Goal: Task Accomplishment & Management: Use online tool/utility

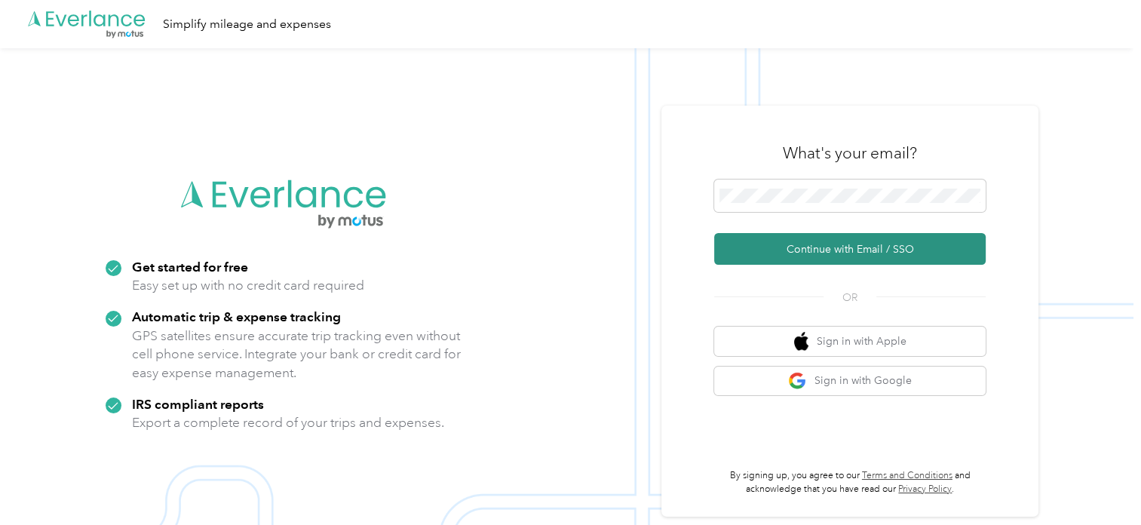
click at [849, 249] on button "Continue with Email / SSO" at bounding box center [850, 249] width 272 height 32
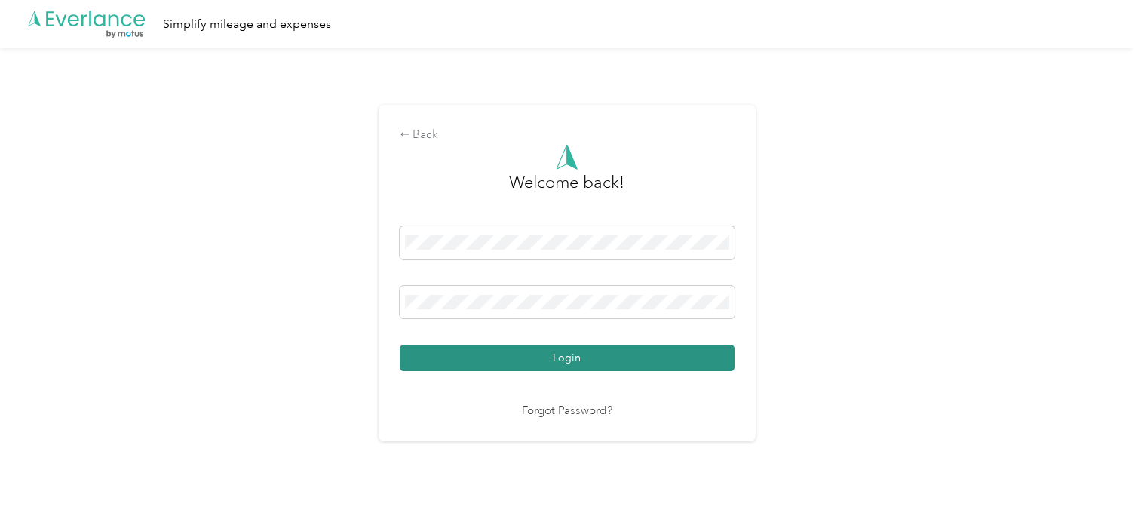
click at [656, 352] on button "Login" at bounding box center [567, 358] width 335 height 26
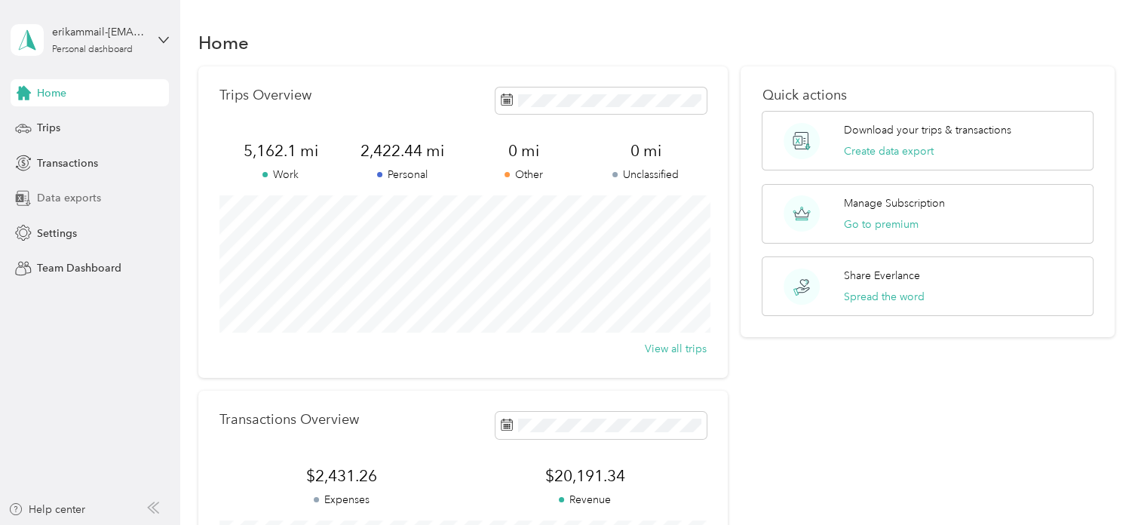
click at [61, 201] on span "Data exports" at bounding box center [69, 198] width 64 height 16
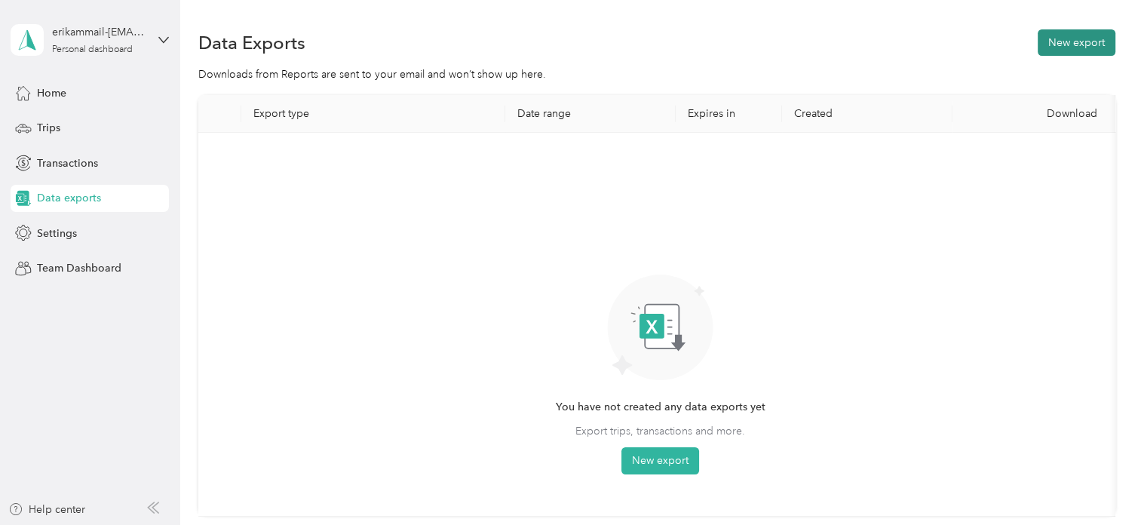
click at [1072, 38] on button "New export" at bounding box center [1077, 42] width 78 height 26
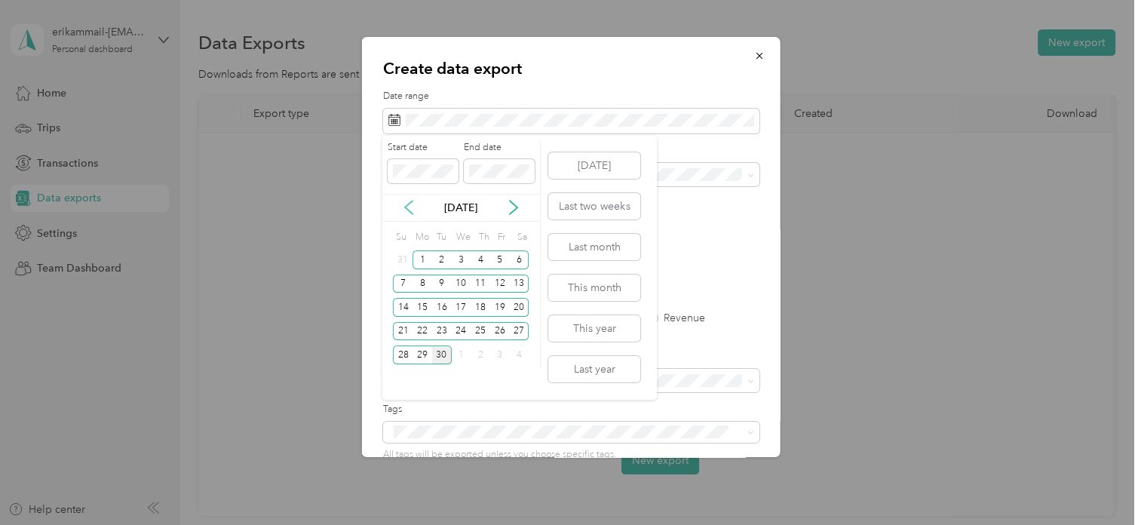
click at [412, 207] on icon at bounding box center [408, 207] width 15 height 15
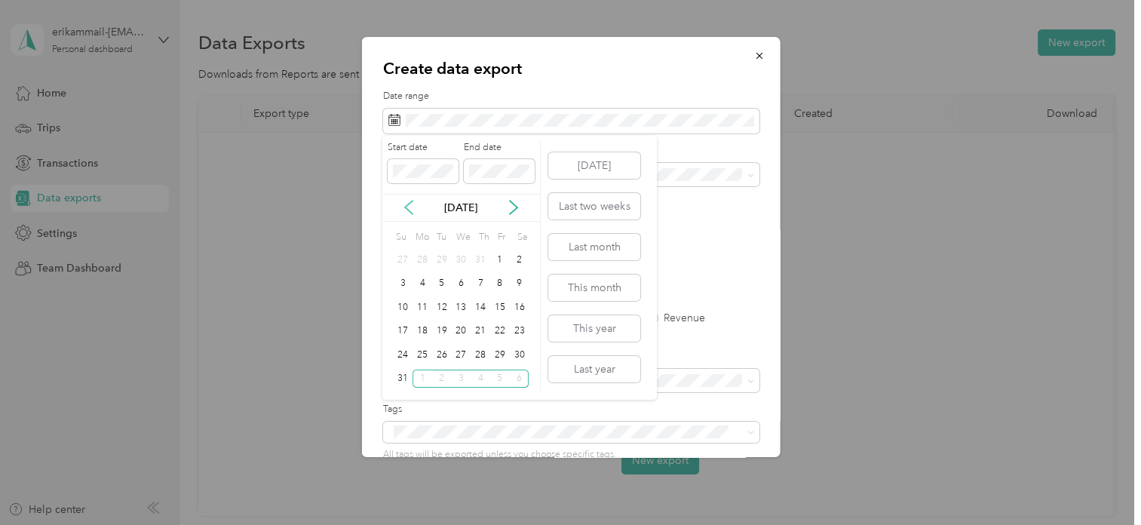
click at [412, 207] on icon at bounding box center [408, 207] width 15 height 15
click at [413, 206] on icon at bounding box center [408, 207] width 15 height 15
click at [441, 263] on div "1" at bounding box center [442, 259] width 20 height 19
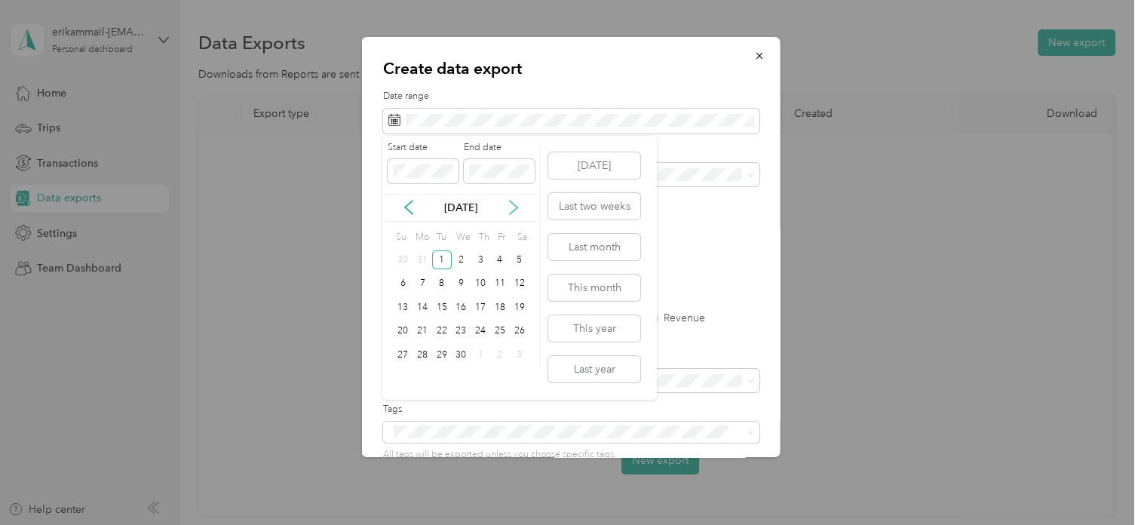
click at [515, 213] on icon at bounding box center [513, 207] width 15 height 15
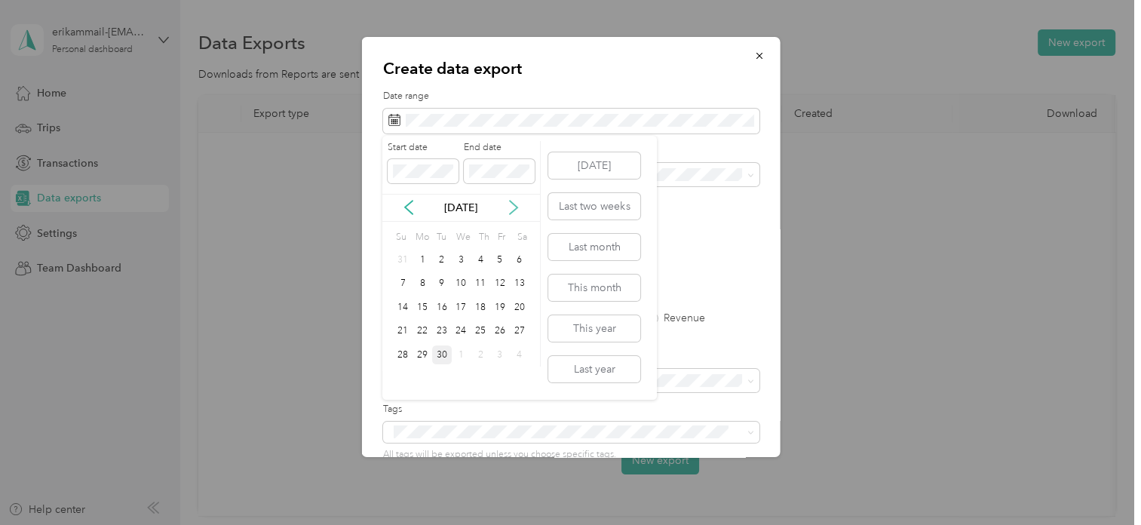
click at [515, 213] on icon at bounding box center [513, 207] width 15 height 15
click at [414, 204] on icon at bounding box center [408, 207] width 15 height 15
click at [441, 352] on div "30" at bounding box center [442, 354] width 20 height 19
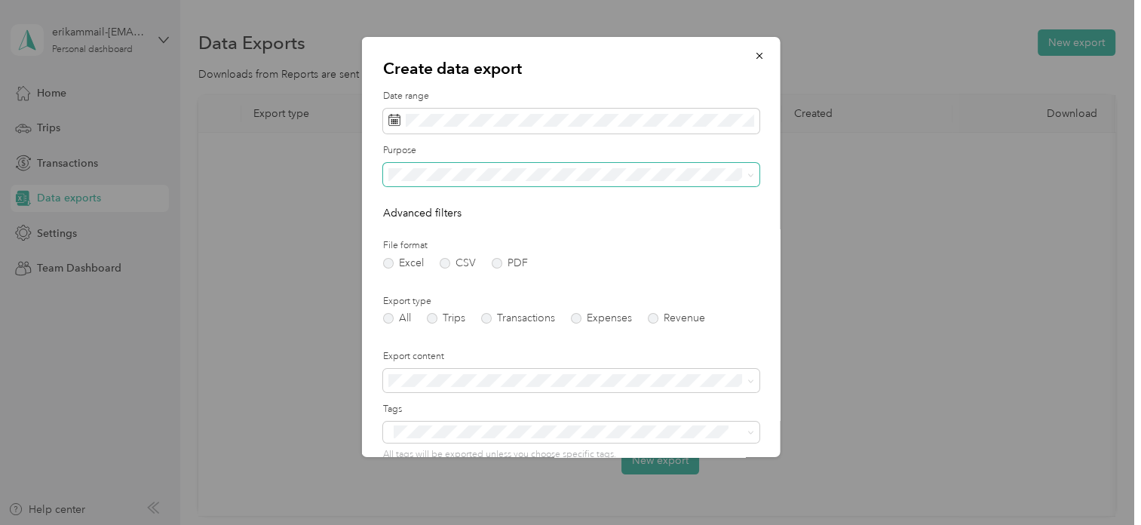
click at [748, 175] on icon at bounding box center [750, 174] width 5 height 3
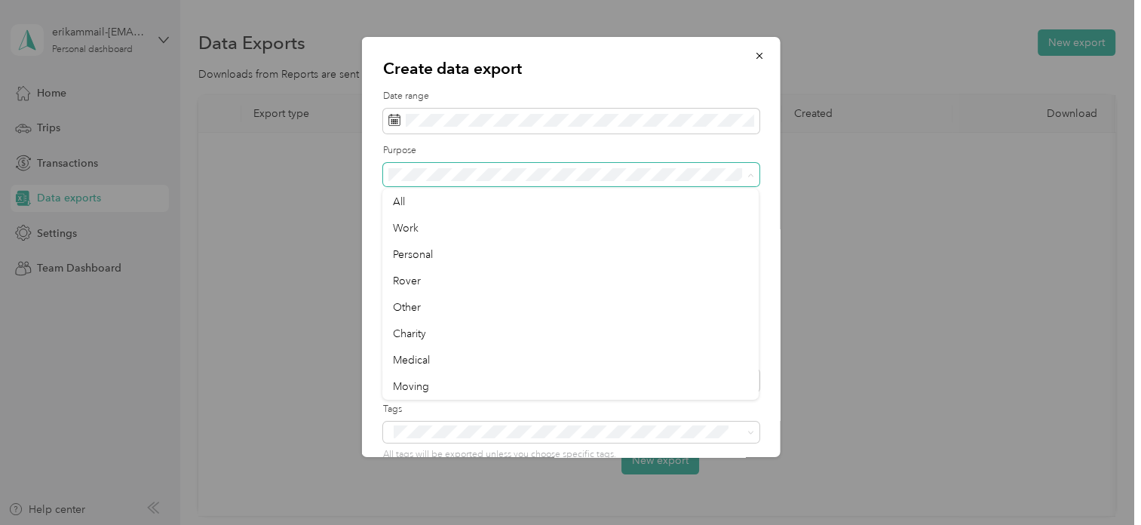
click at [748, 175] on icon at bounding box center [750, 175] width 7 height 7
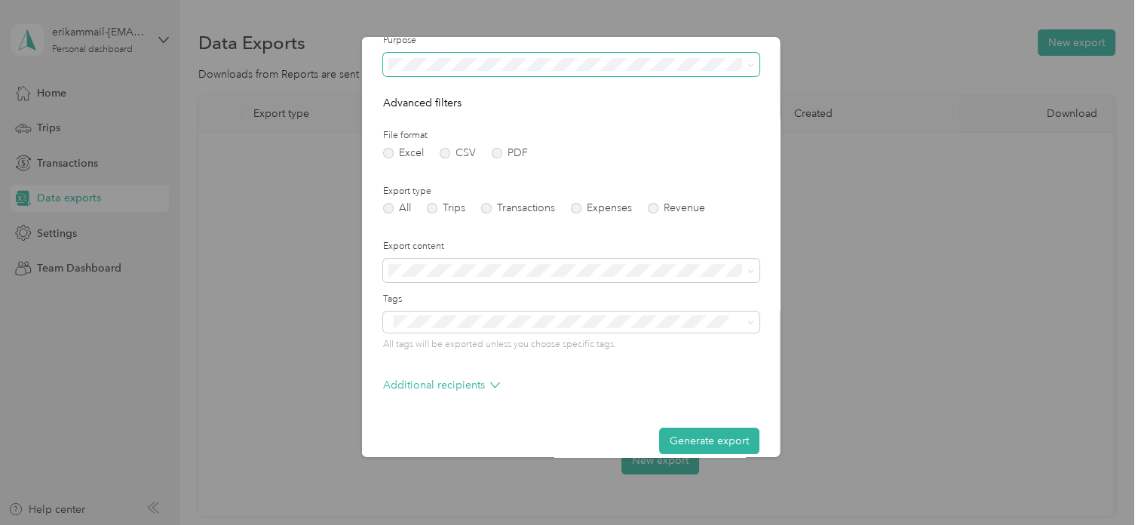
scroll to position [127, 0]
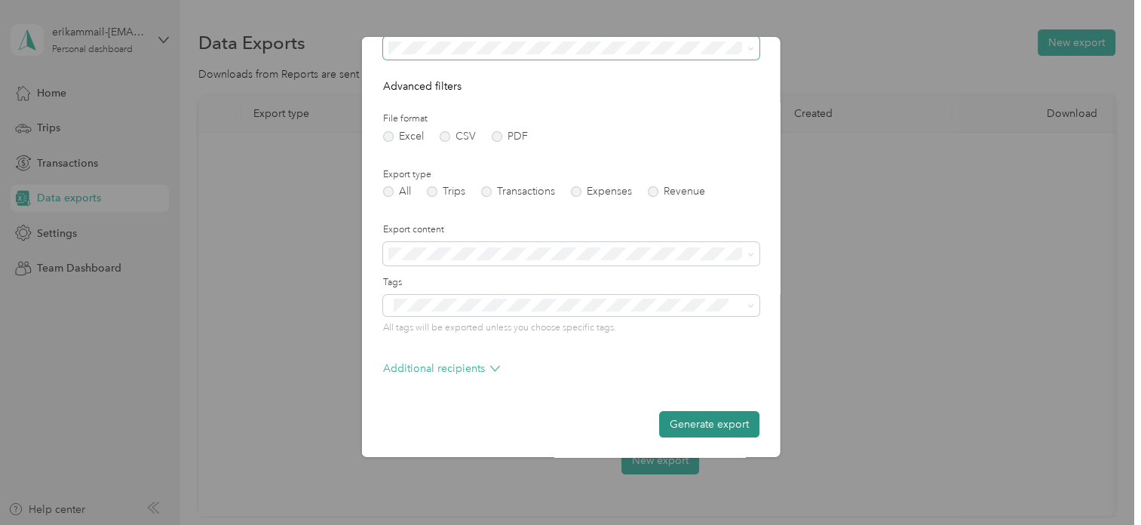
click at [700, 423] on button "Generate export" at bounding box center [709, 424] width 100 height 26
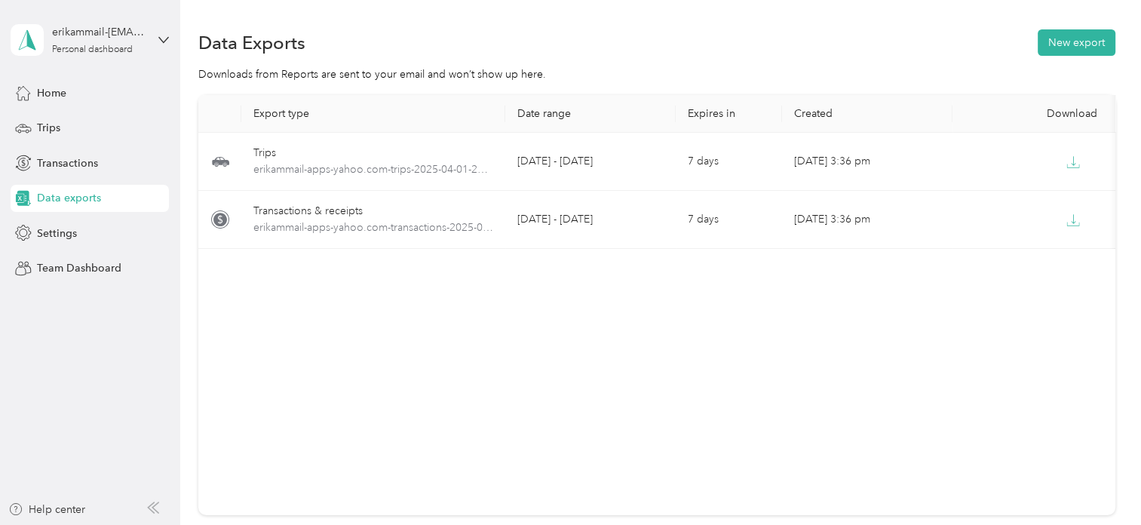
click at [955, 47] on div "Data Exports New export" at bounding box center [656, 42] width 916 height 32
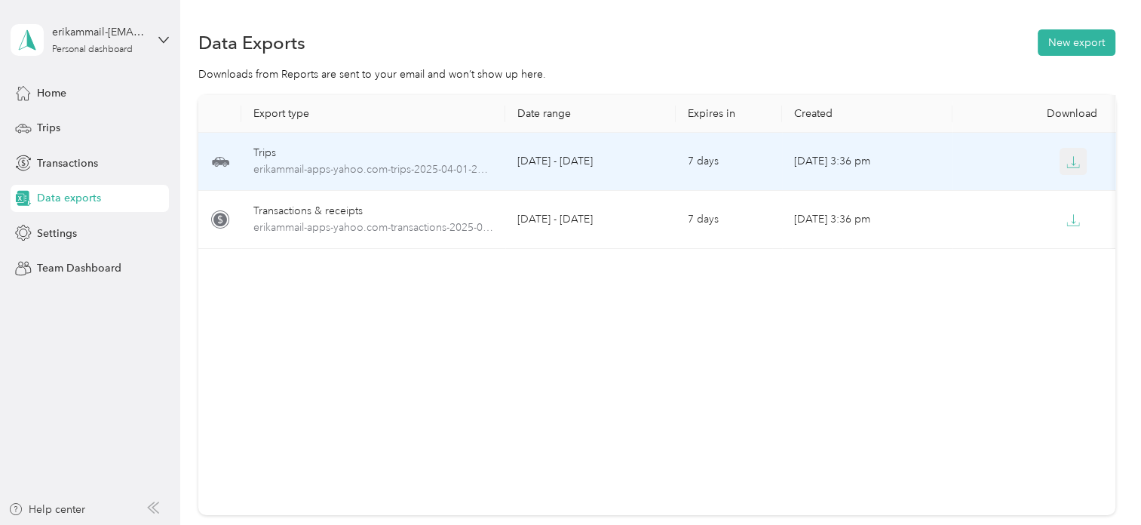
click at [1068, 154] on button "button" at bounding box center [1073, 161] width 27 height 27
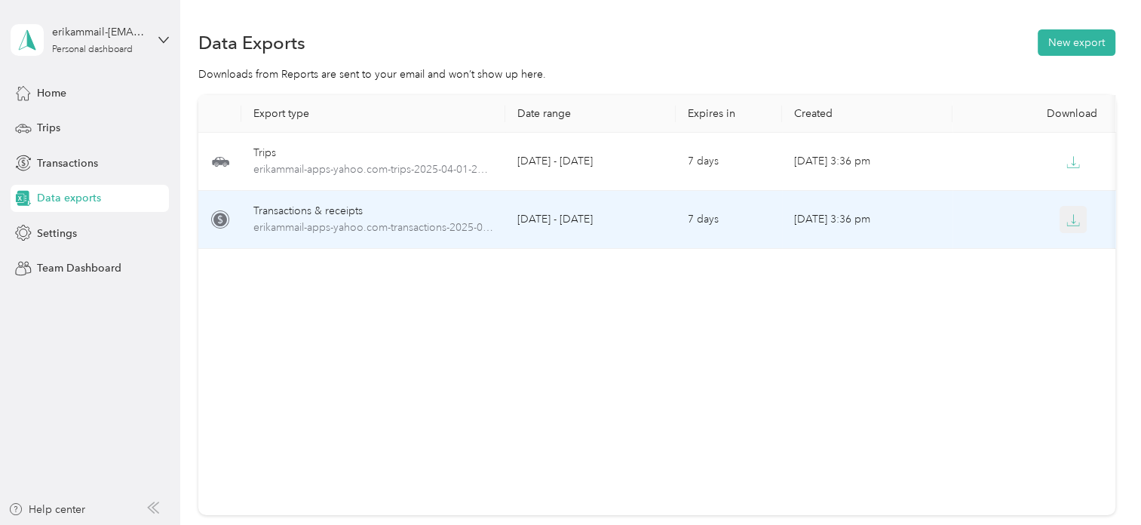
click at [1079, 224] on icon "button" at bounding box center [1074, 220] width 14 height 14
